Goal: Information Seeking & Learning: Learn about a topic

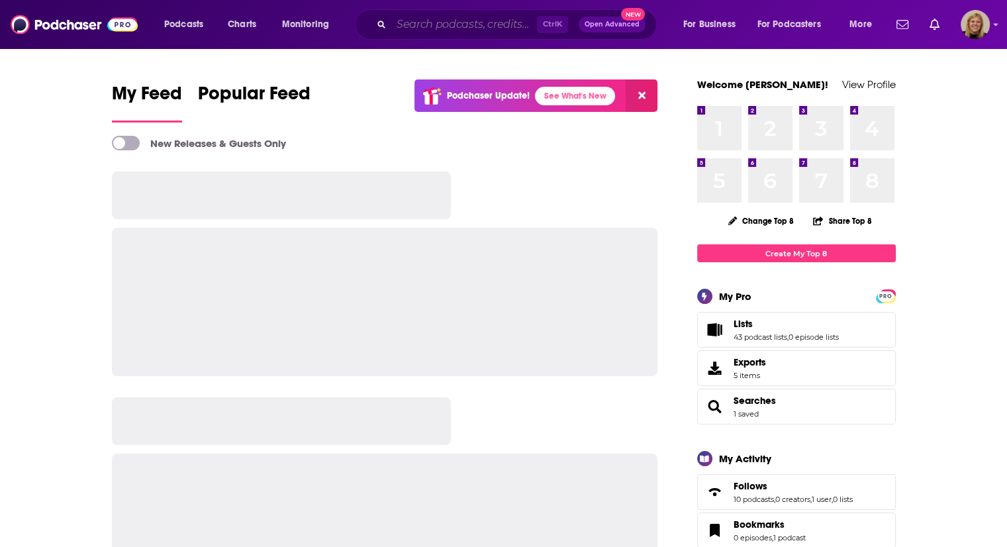
click at [470, 25] on input "Search podcasts, credits, & more..." at bounding box center [464, 24] width 146 height 21
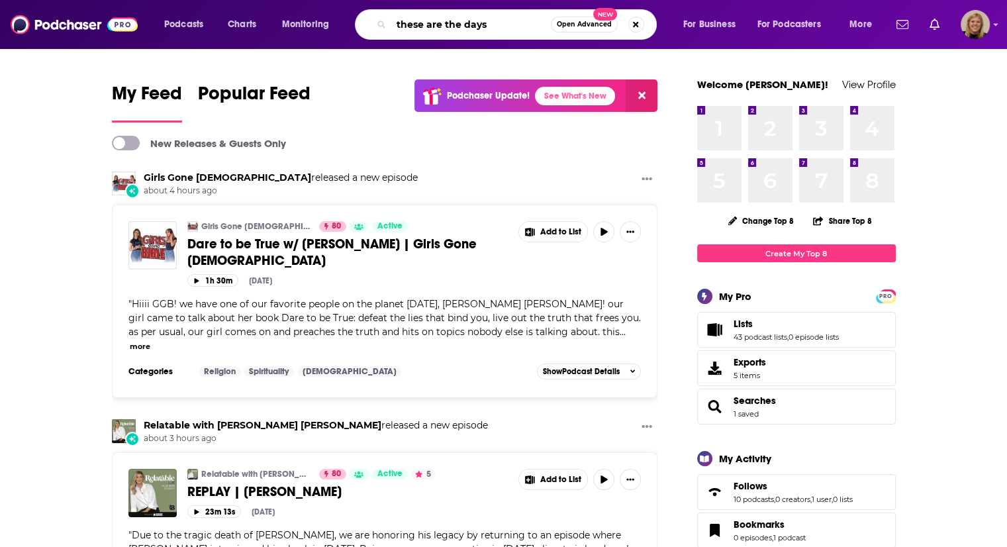
type input "these are the days"
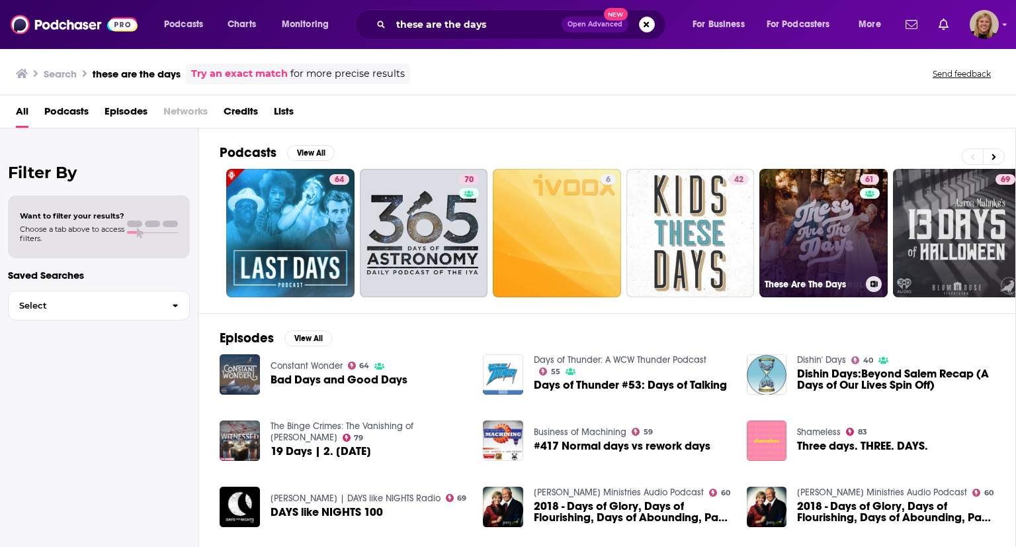
click at [807, 212] on link "61 These Are The Days" at bounding box center [824, 233] width 128 height 128
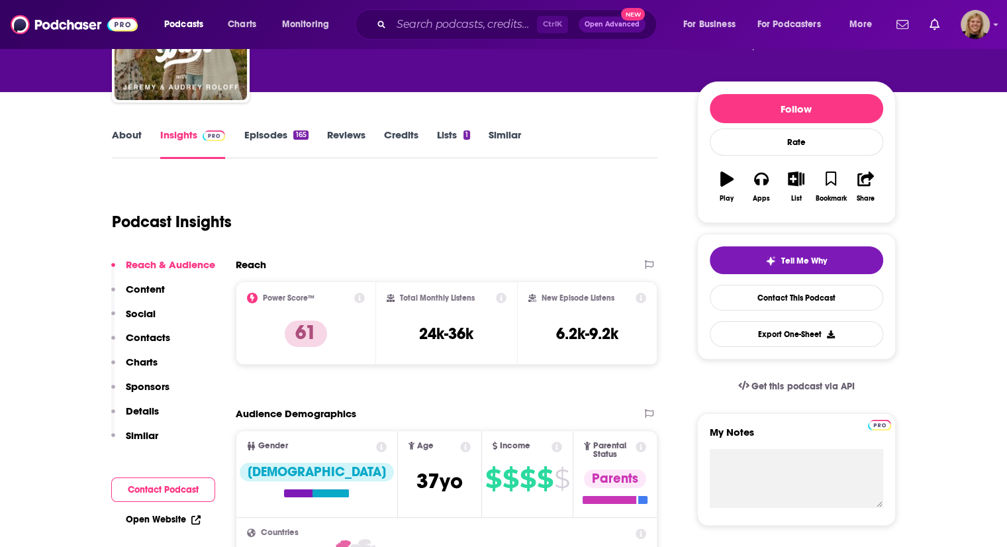
scroll to position [139, 0]
